Goal: Task Accomplishment & Management: Manage account settings

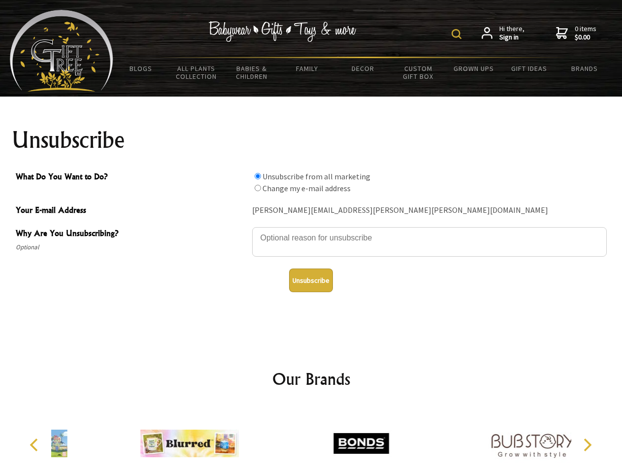
click at [458, 34] on img at bounding box center [457, 34] width 10 height 10
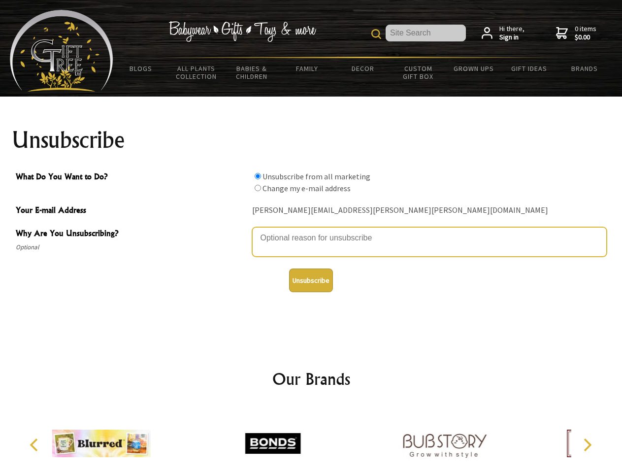
click at [311, 231] on textarea "Why Are You Unsubscribing?" at bounding box center [429, 242] width 355 height 30
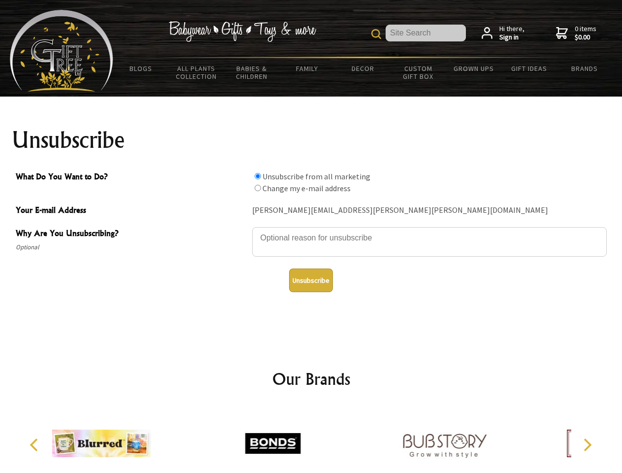
click at [258, 176] on input "What Do You Want to Do?" at bounding box center [258, 176] width 6 height 6
click at [258, 188] on input "What Do You Want to Do?" at bounding box center [258, 188] width 6 height 6
radio input "true"
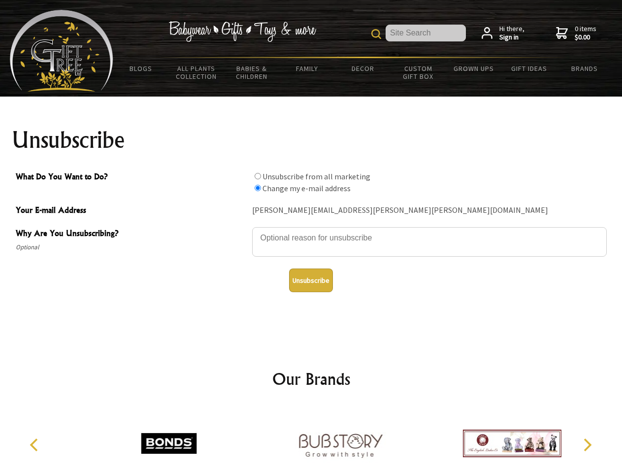
click at [311, 280] on button "Unsubscribe" at bounding box center [311, 280] width 44 height 24
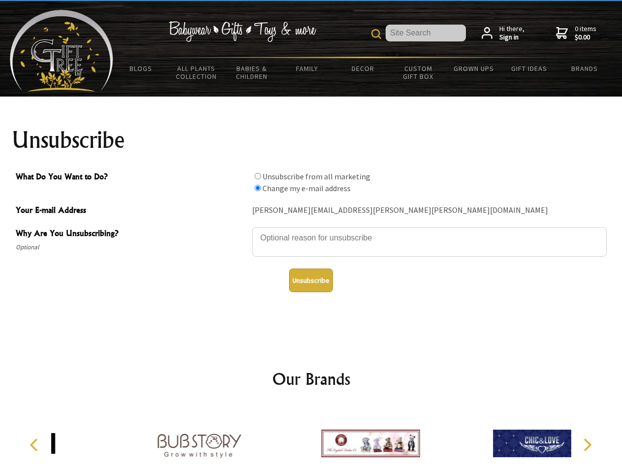
click at [311, 439] on div at bounding box center [370, 444] width 171 height 77
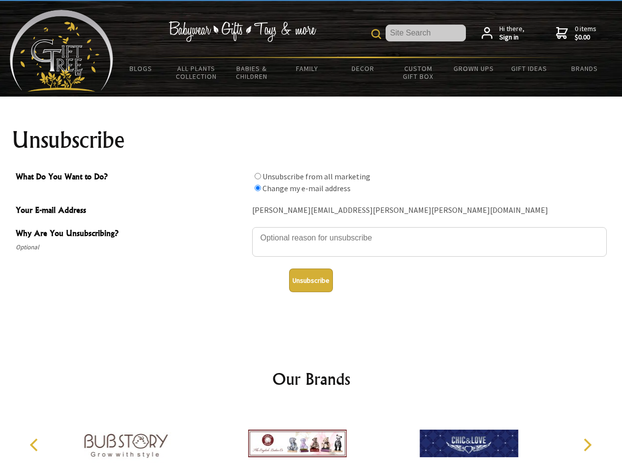
click at [35, 445] on icon "Previous" at bounding box center [35, 444] width 13 height 13
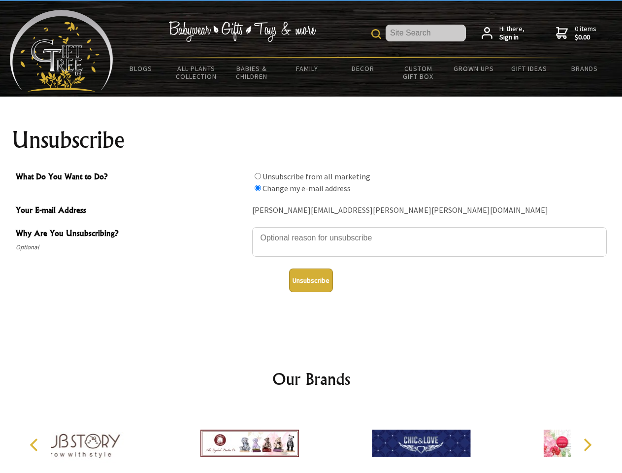
click at [587, 445] on icon "Next" at bounding box center [586, 444] width 13 height 13
